Goal: Information Seeking & Learning: Learn about a topic

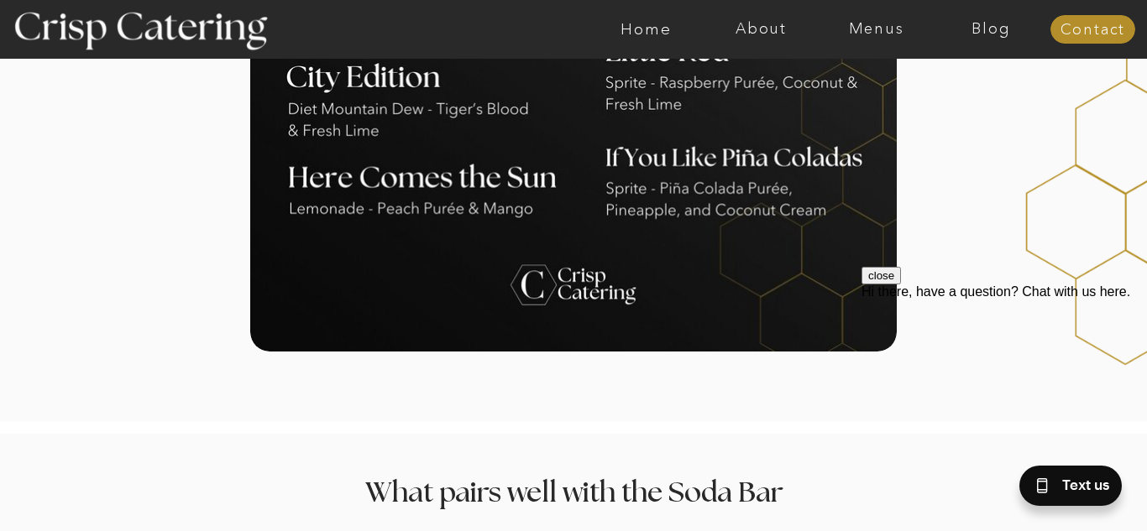
scroll to position [1918, 0]
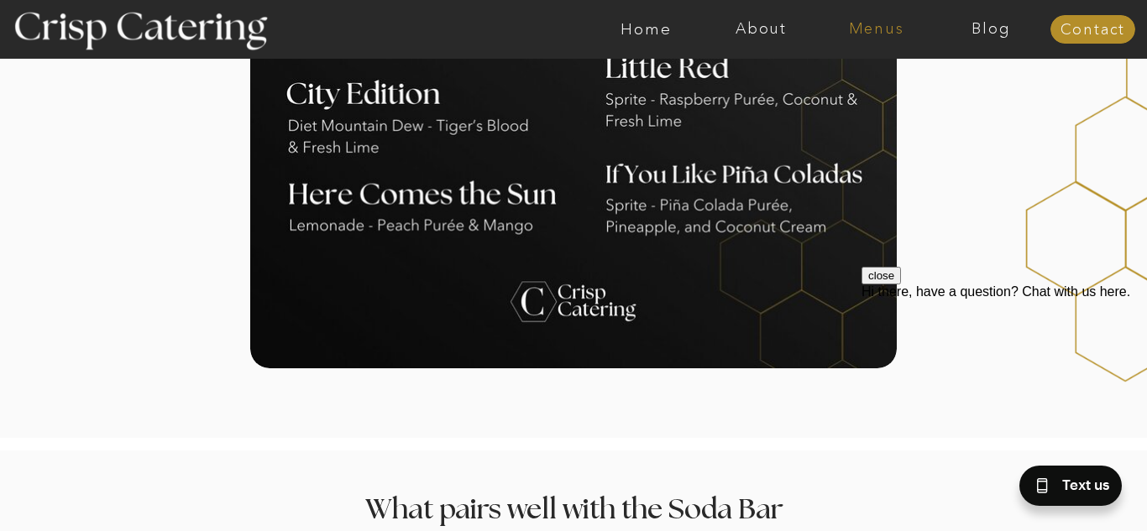
click at [856, 23] on nav "Menus" at bounding box center [875, 29] width 115 height 17
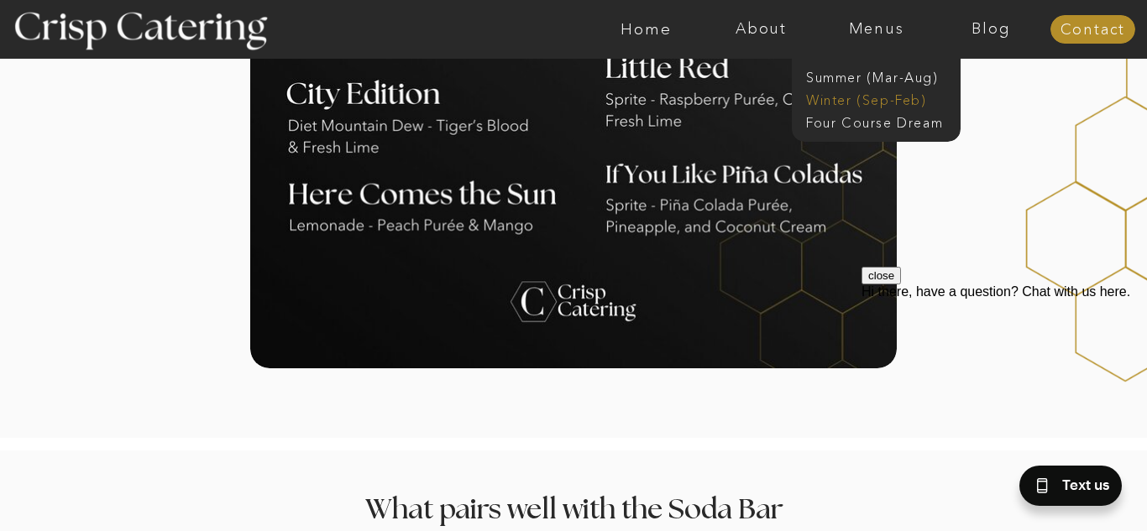
click at [843, 93] on nav "Winter (Sep-Feb)" at bounding box center [875, 99] width 138 height 16
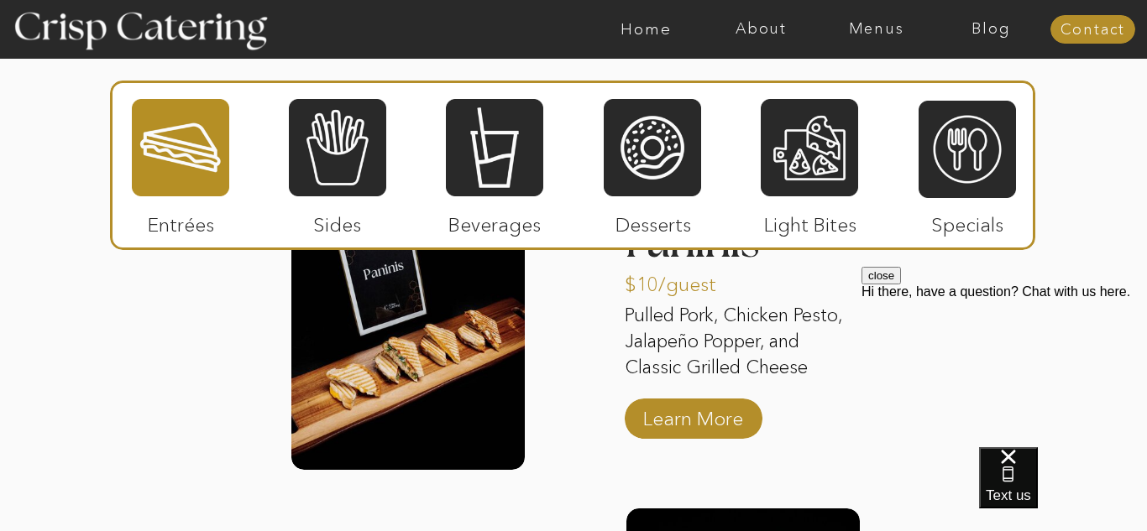
scroll to position [2138, 0]
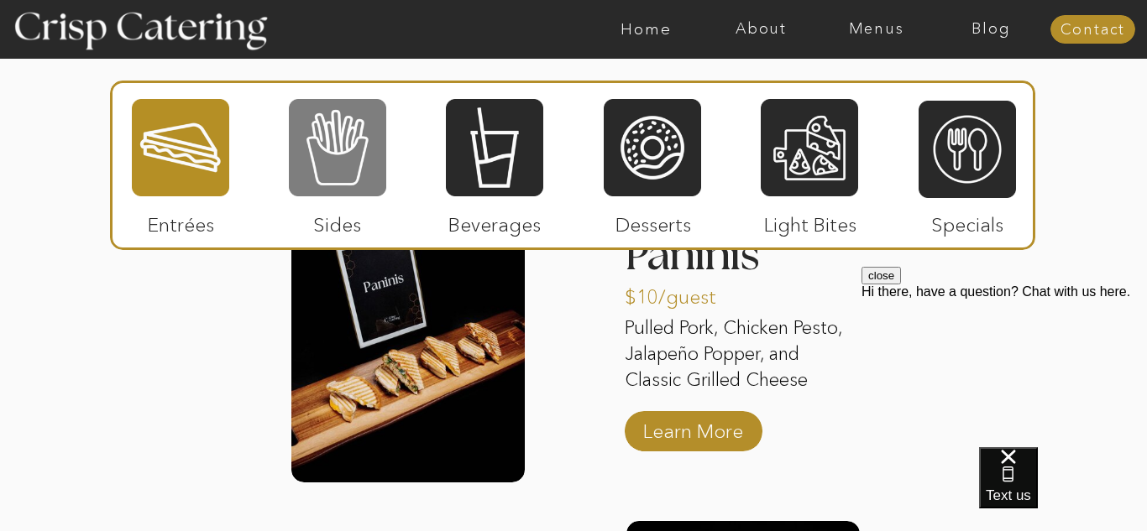
click at [359, 150] on div at bounding box center [337, 147] width 97 height 101
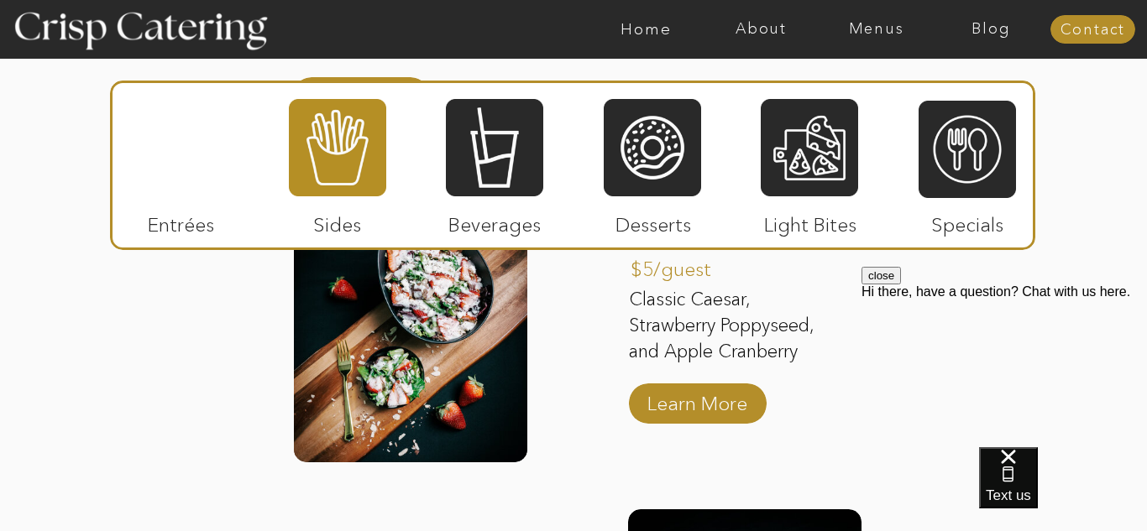
scroll to position [2453, 0]
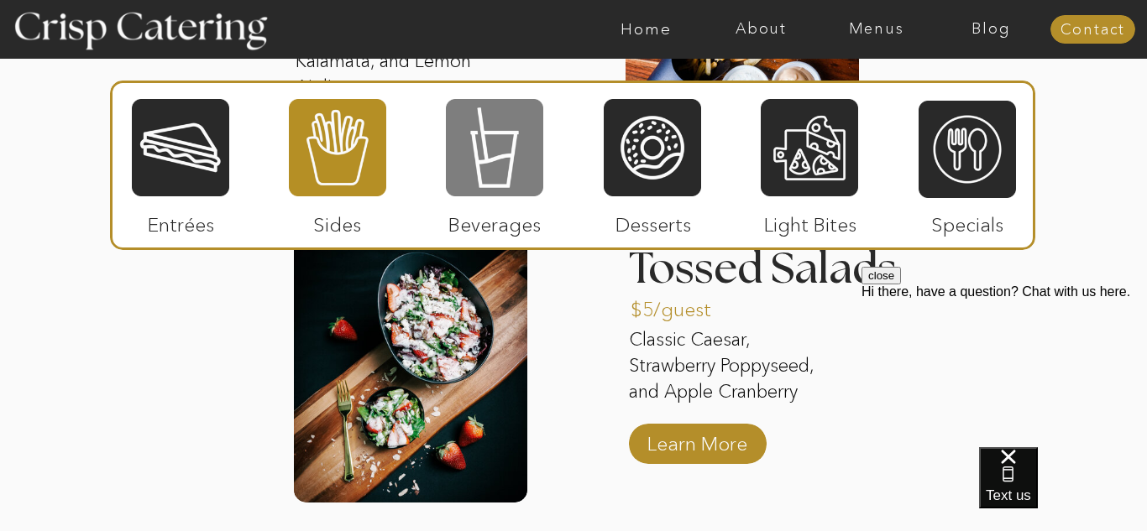
click at [500, 154] on div at bounding box center [494, 147] width 97 height 101
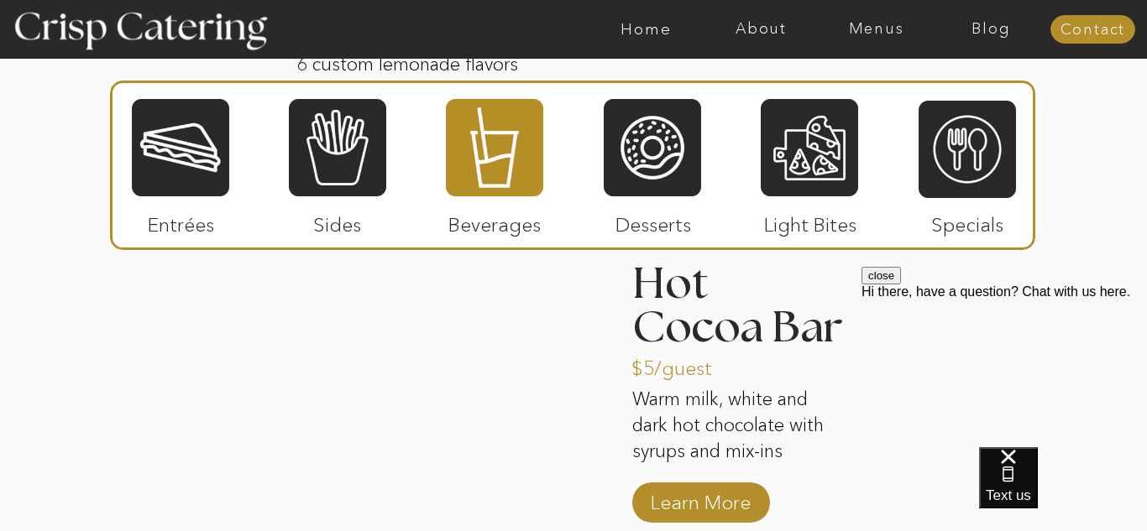
scroll to position [2728, 0]
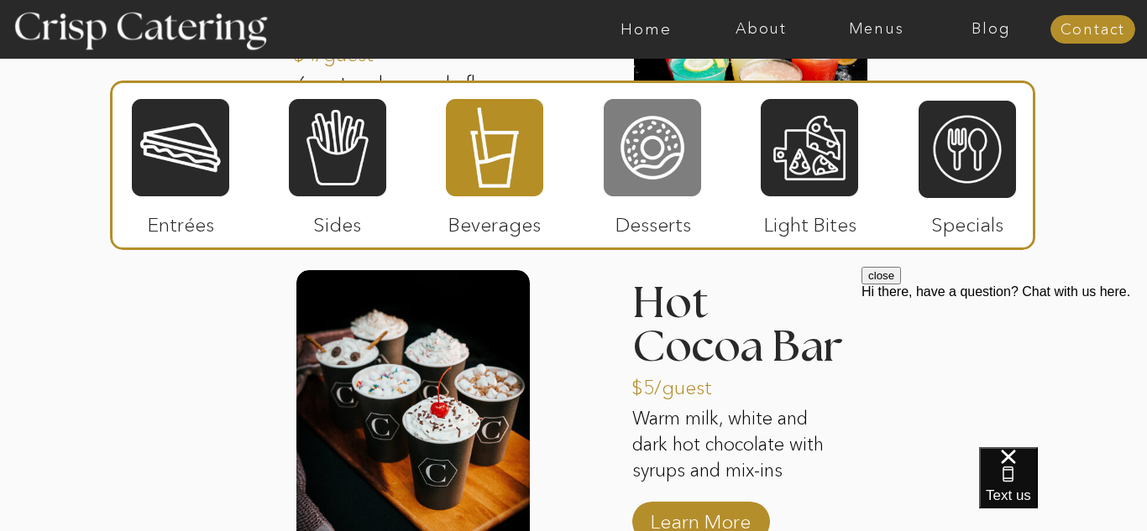
click at [689, 172] on div at bounding box center [652, 147] width 97 height 101
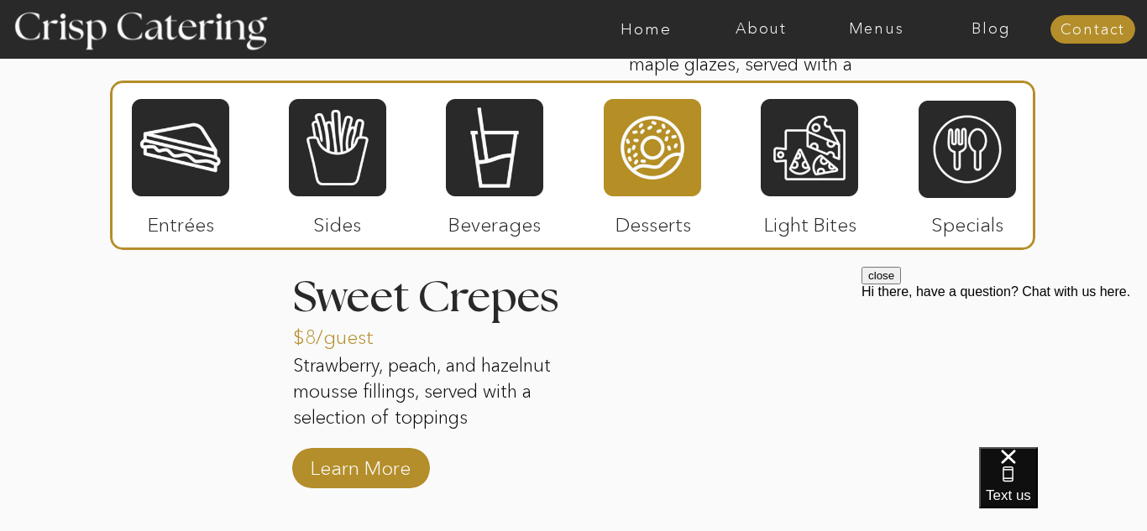
scroll to position [2440, 0]
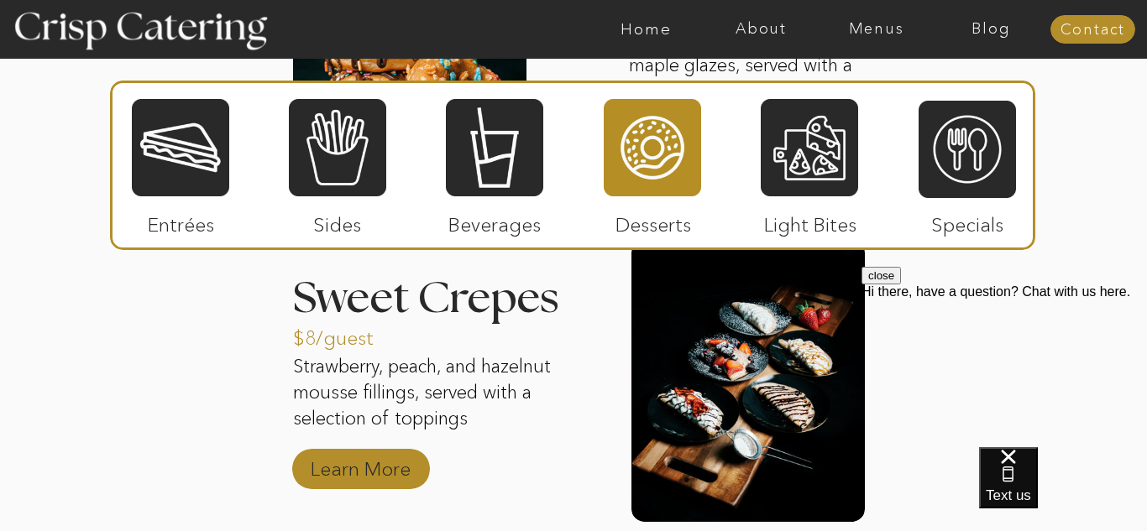
click at [370, 476] on p "Learn More" at bounding box center [361, 465] width 112 height 49
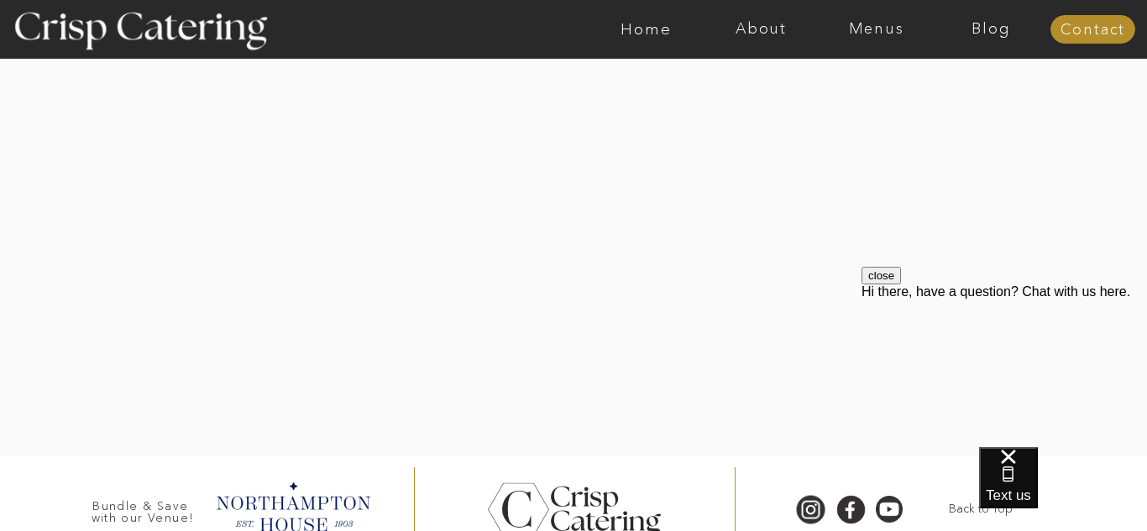
scroll to position [3245, 0]
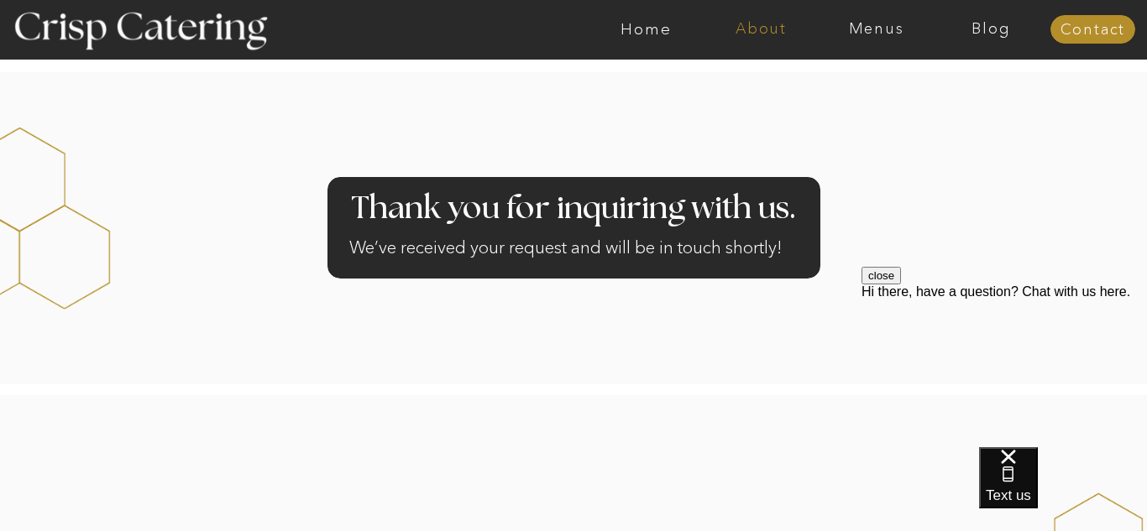
click at [777, 29] on nav "About" at bounding box center [760, 29] width 115 height 17
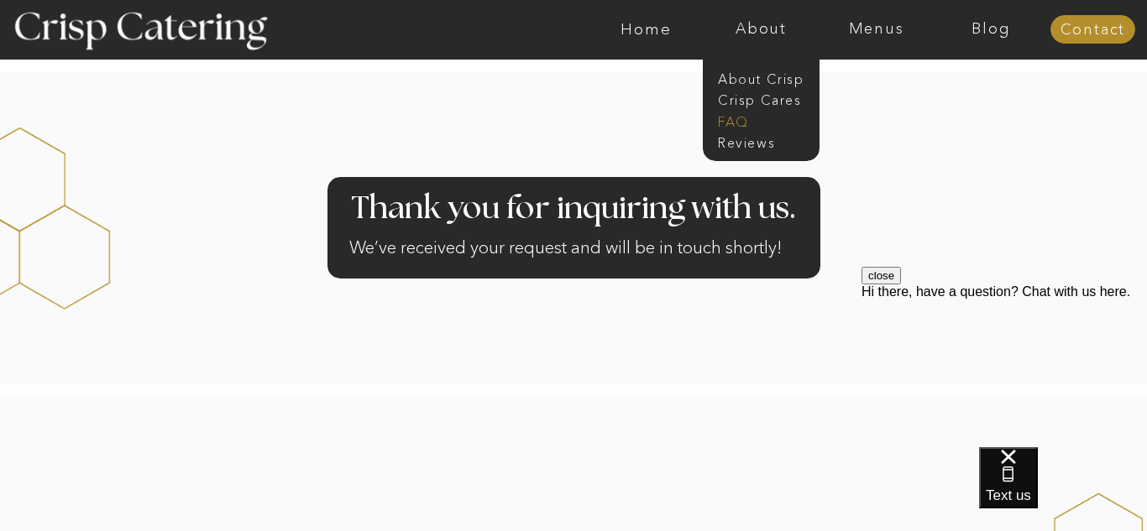
click at [737, 124] on nav "faq" at bounding box center [760, 120] width 84 height 16
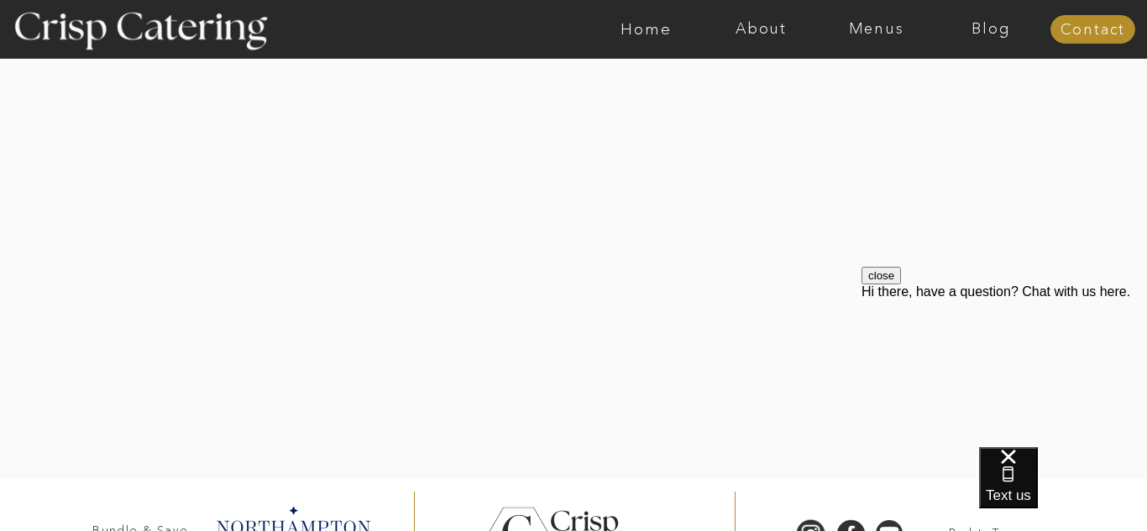
scroll to position [1092, 0]
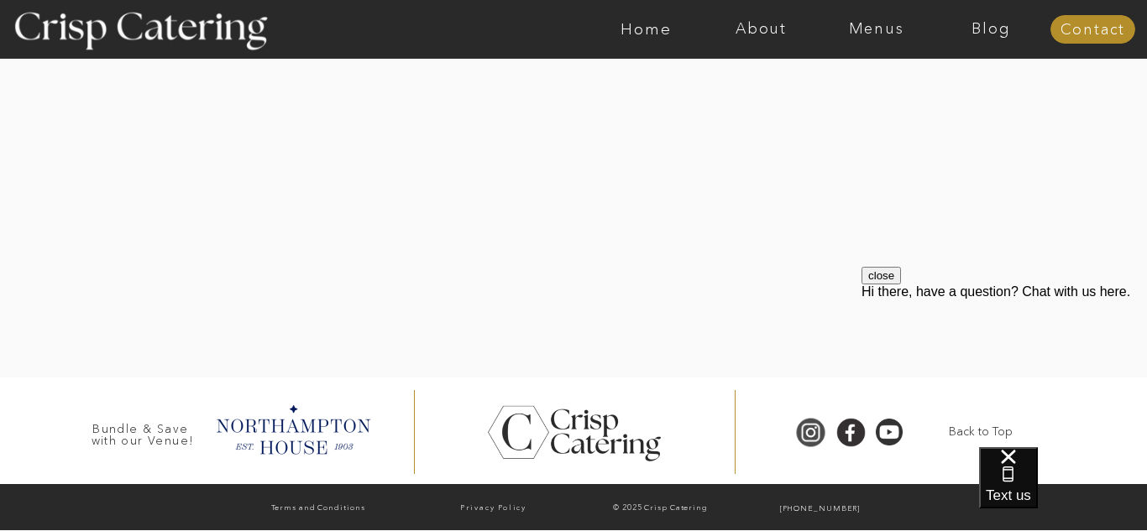
click at [794, 431] on div at bounding box center [811, 432] width 38 height 31
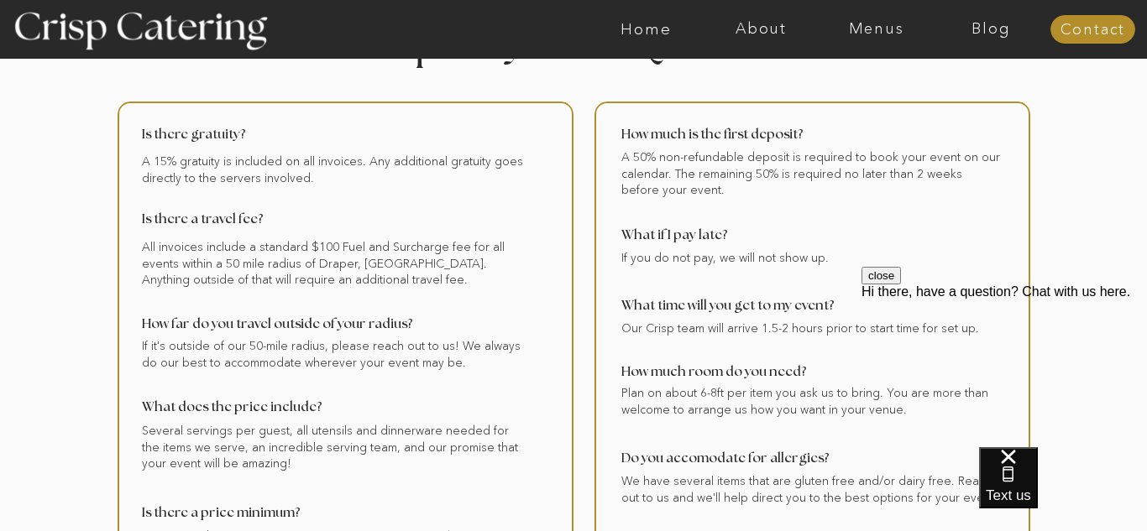
scroll to position [63, 0]
